Goal: Information Seeking & Learning: Learn about a topic

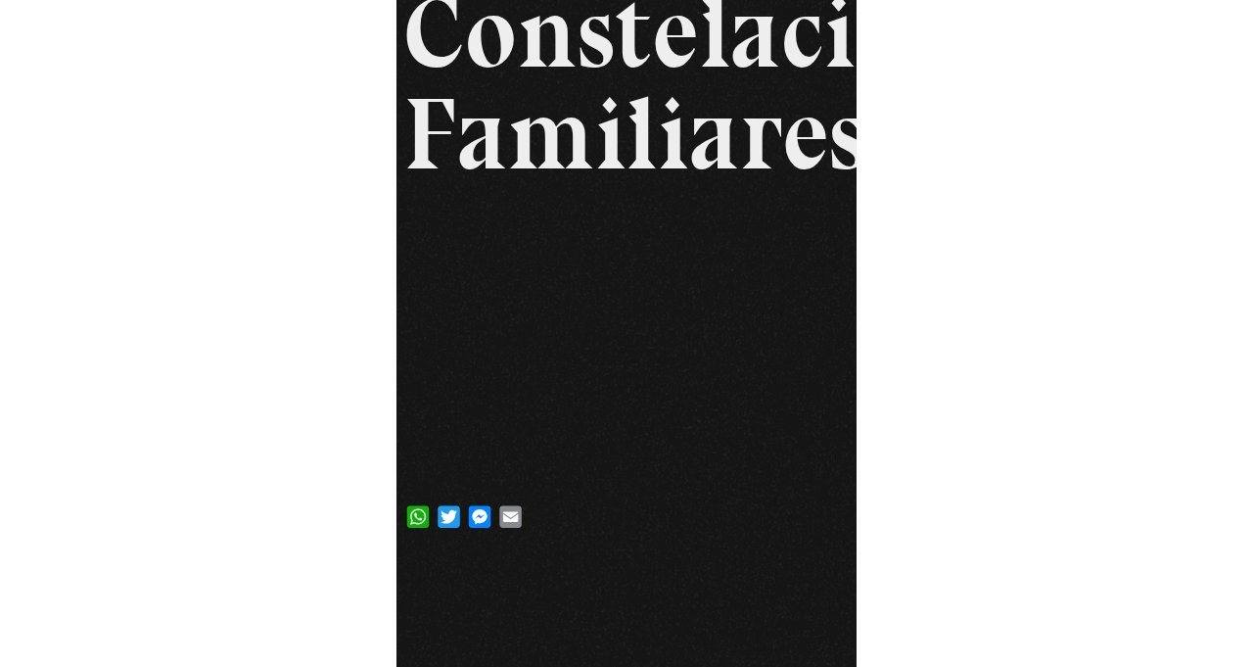
scroll to position [64, 0]
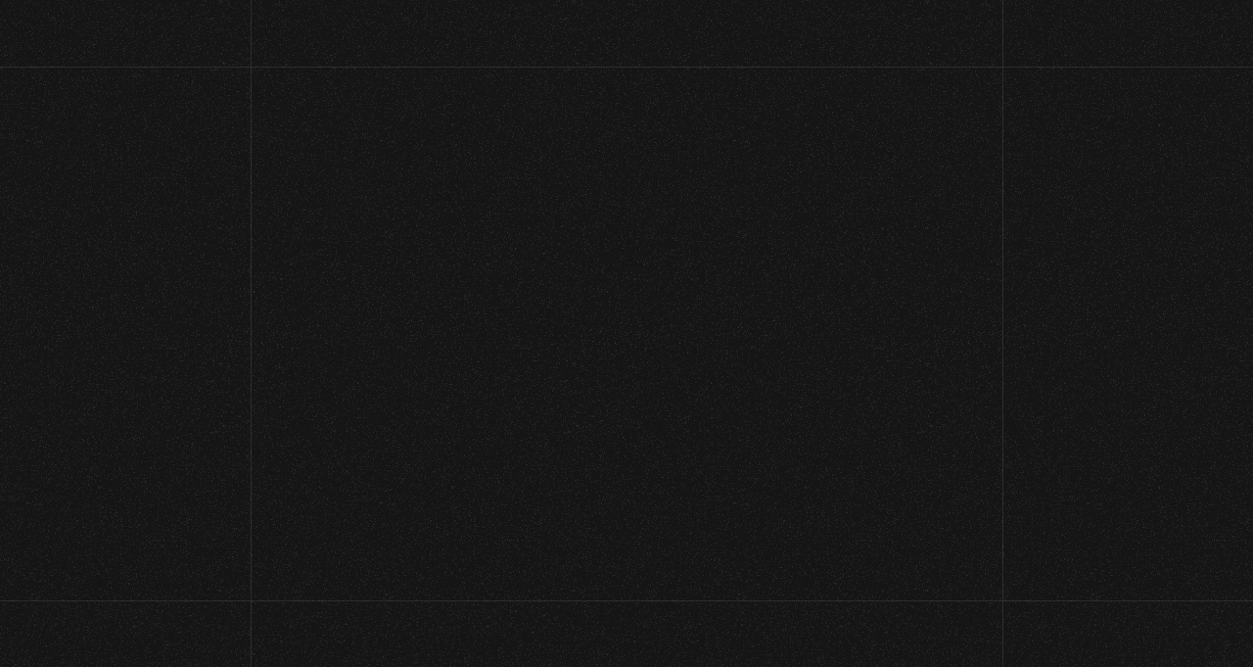
scroll to position [410, 0]
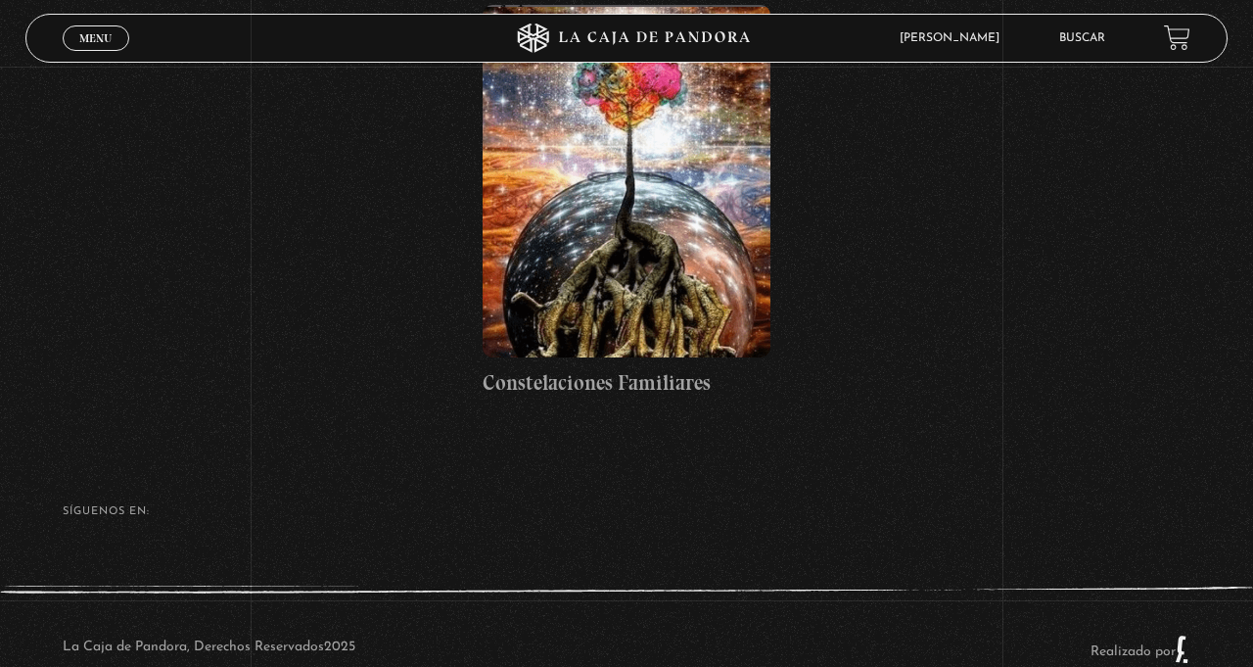
click at [601, 209] on figure at bounding box center [627, 181] width 289 height 352
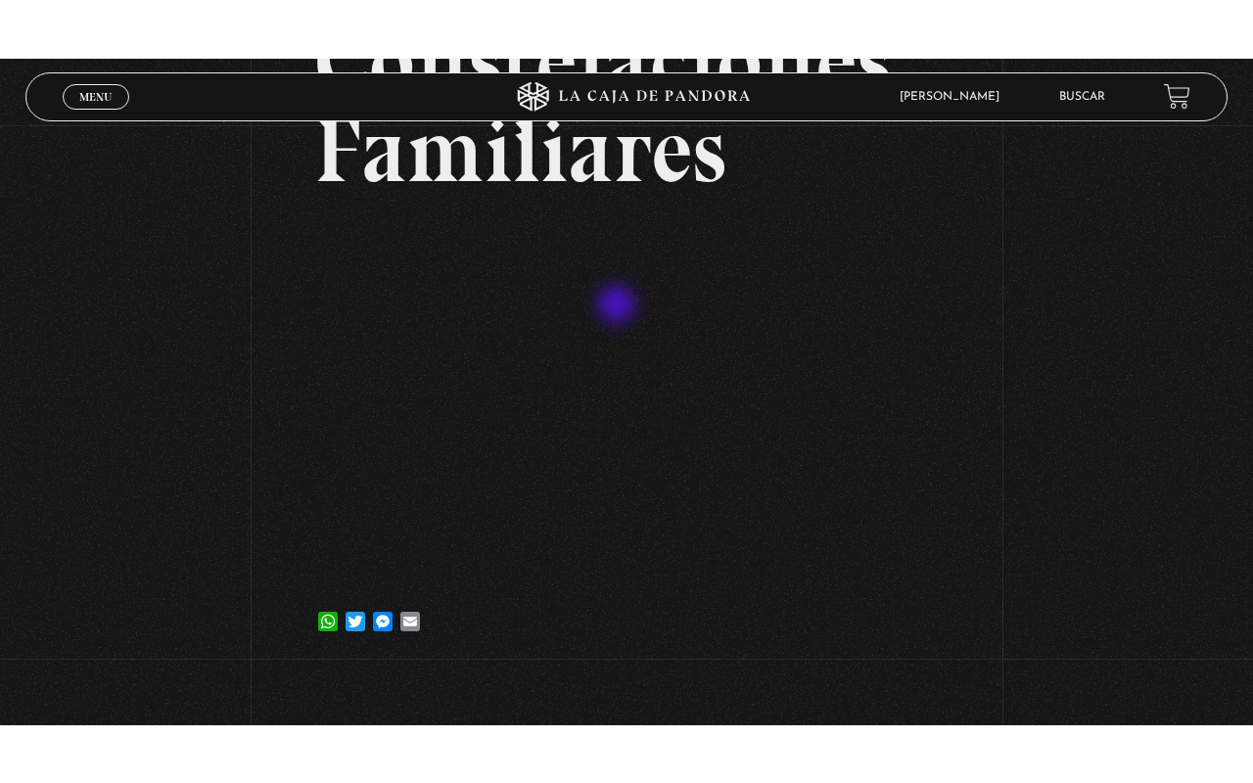
scroll to position [227, 0]
